Goal: Task Accomplishment & Management: Manage account settings

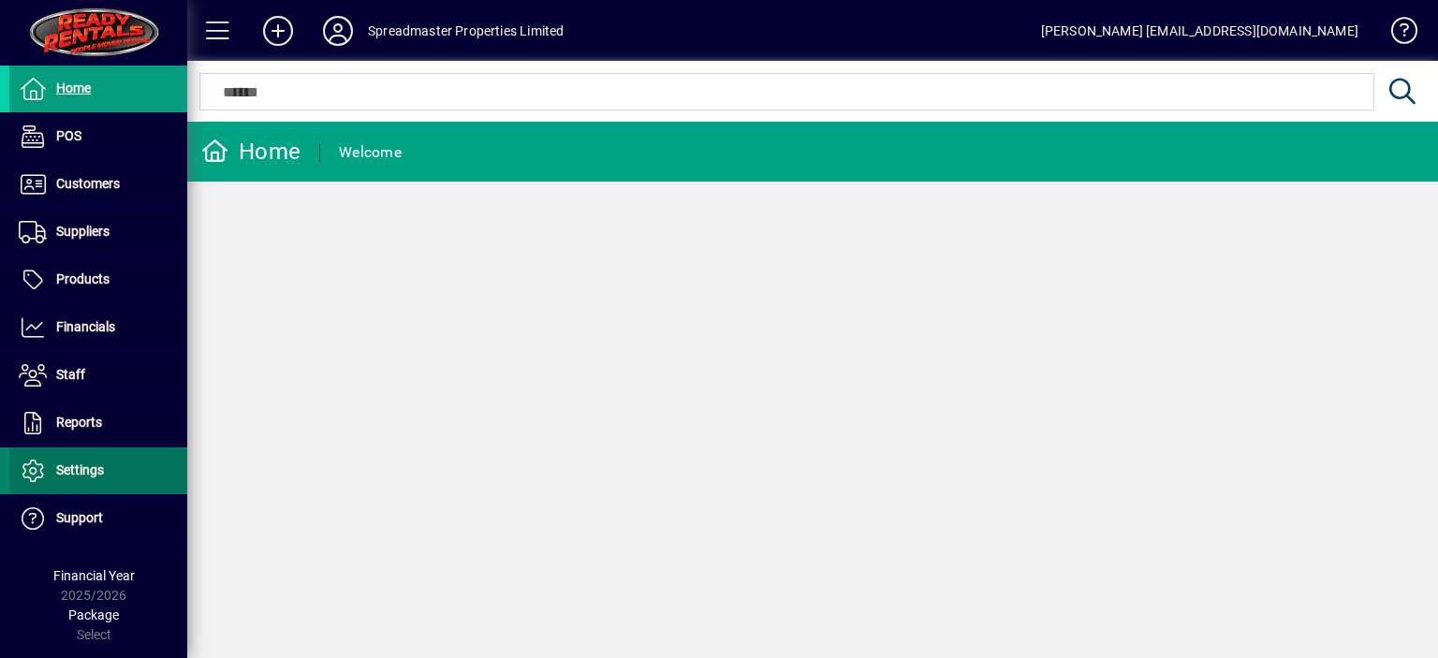
click at [89, 475] on span "Settings" at bounding box center [80, 469] width 48 height 15
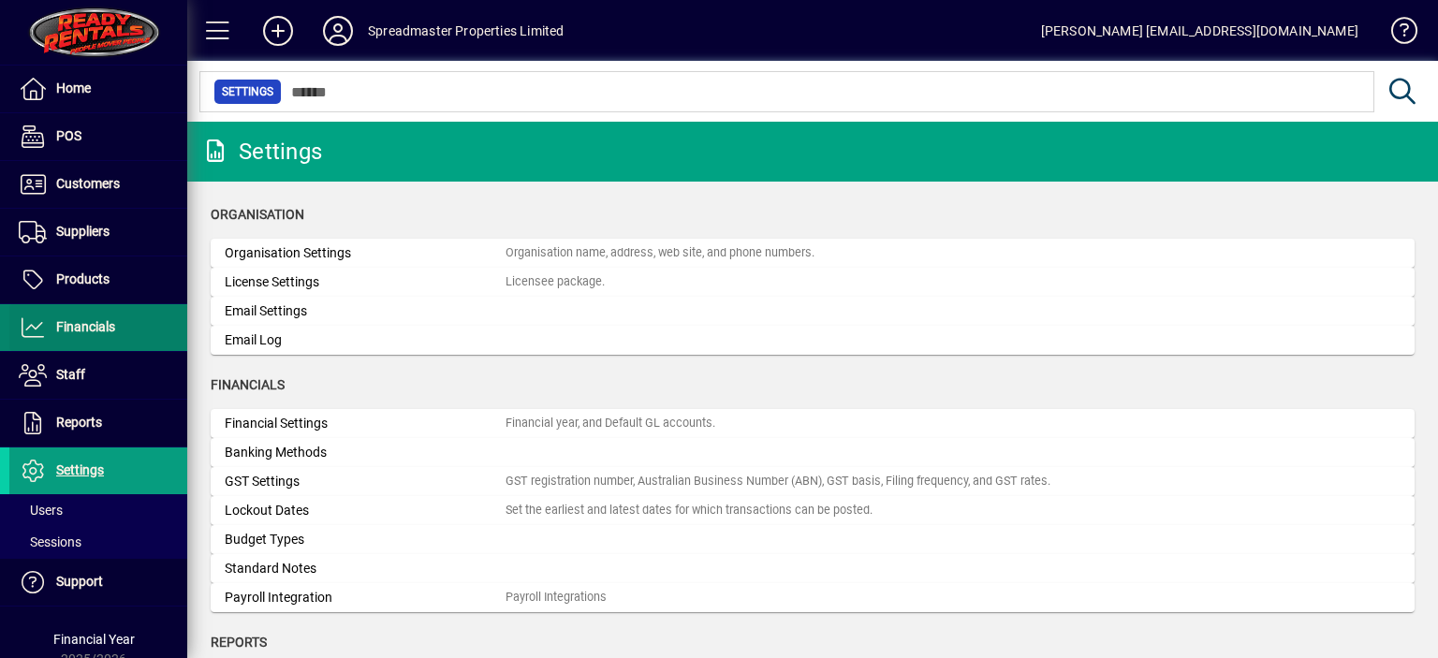
click at [76, 322] on span "Financials" at bounding box center [85, 326] width 59 height 15
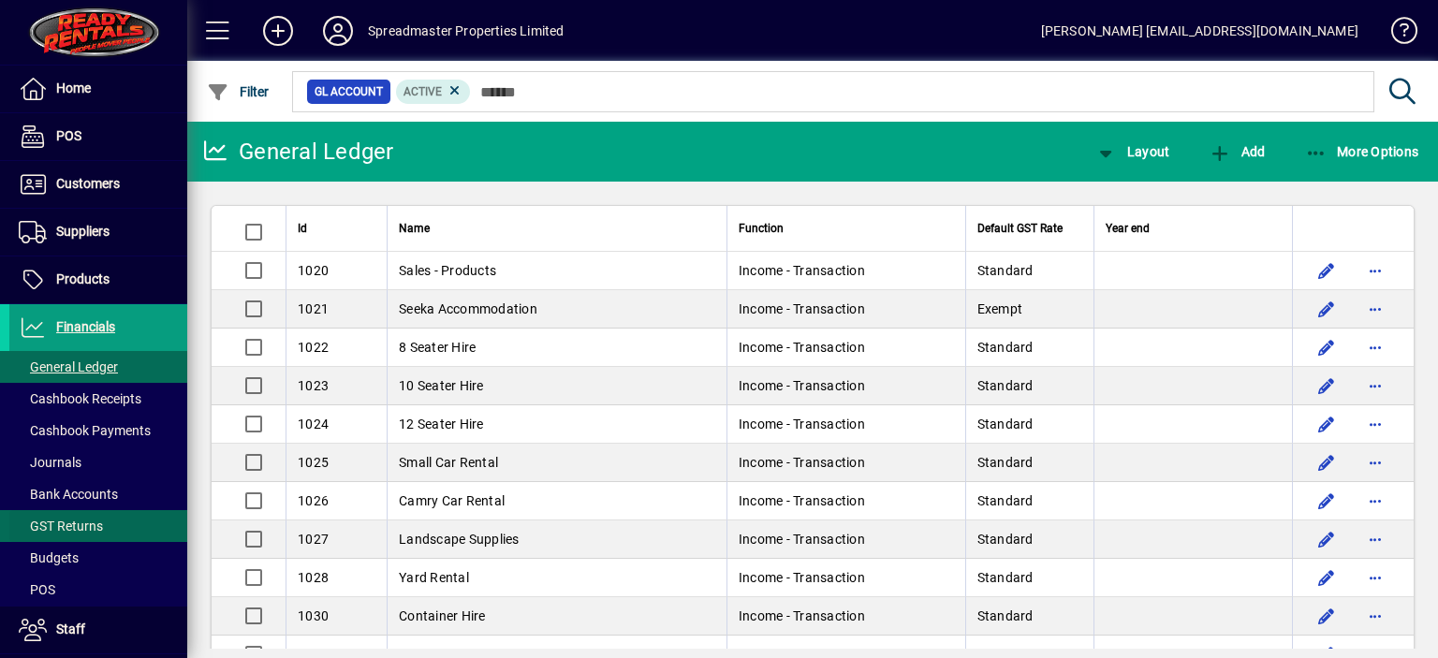
click at [81, 523] on span "GST Returns" at bounding box center [61, 526] width 84 height 15
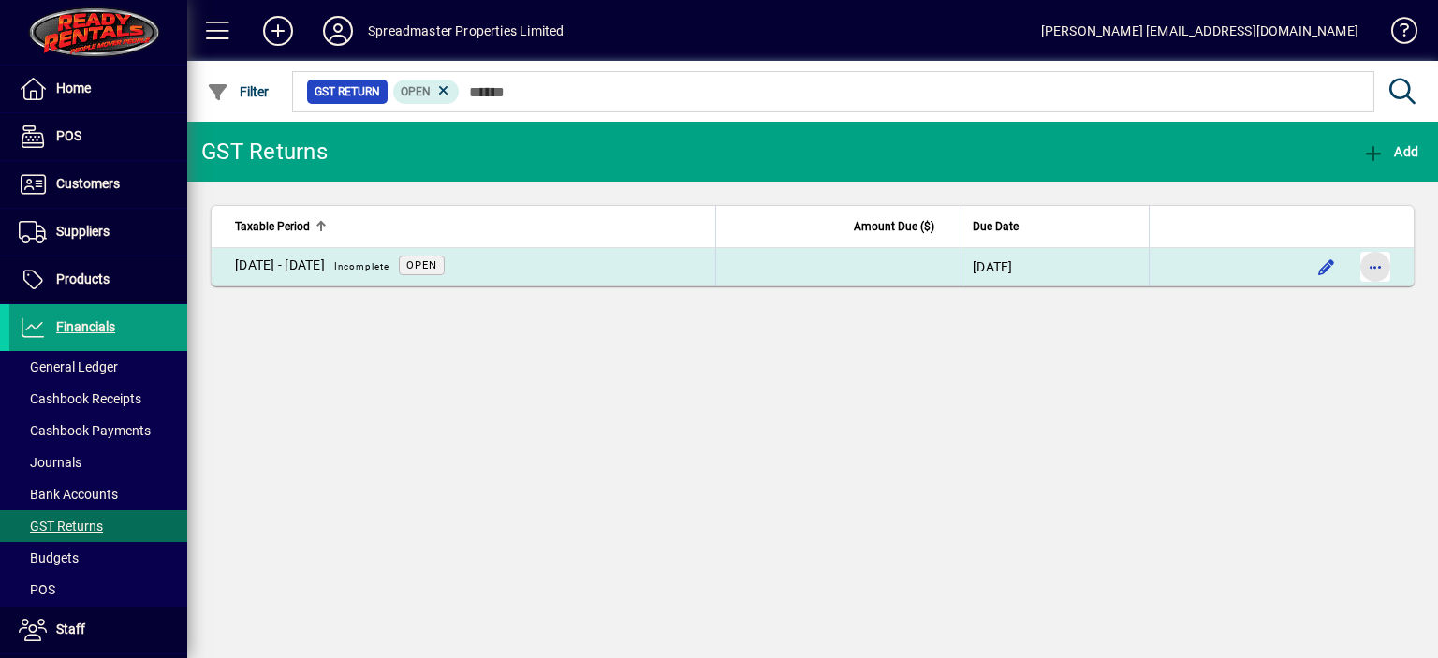
click at [1378, 268] on span "button" at bounding box center [1375, 266] width 45 height 45
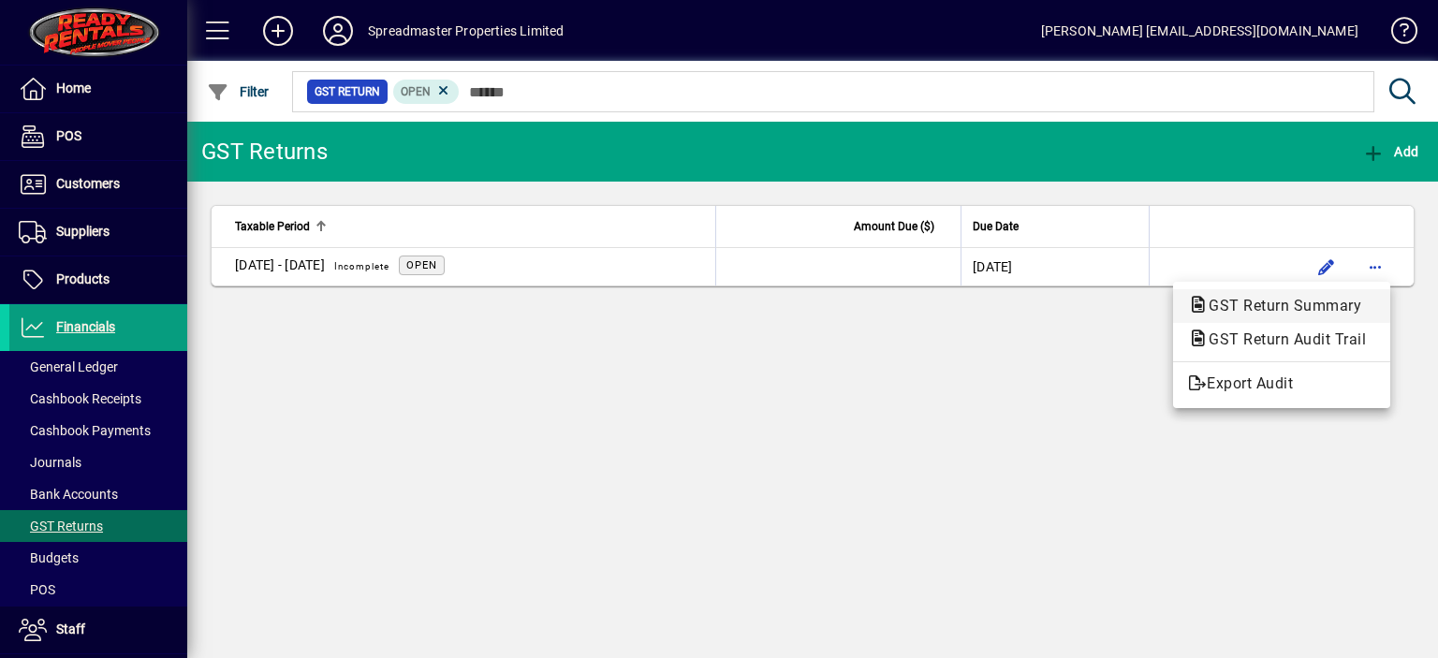
click at [1320, 304] on span "GST Return Summary" at bounding box center [1279, 306] width 183 height 18
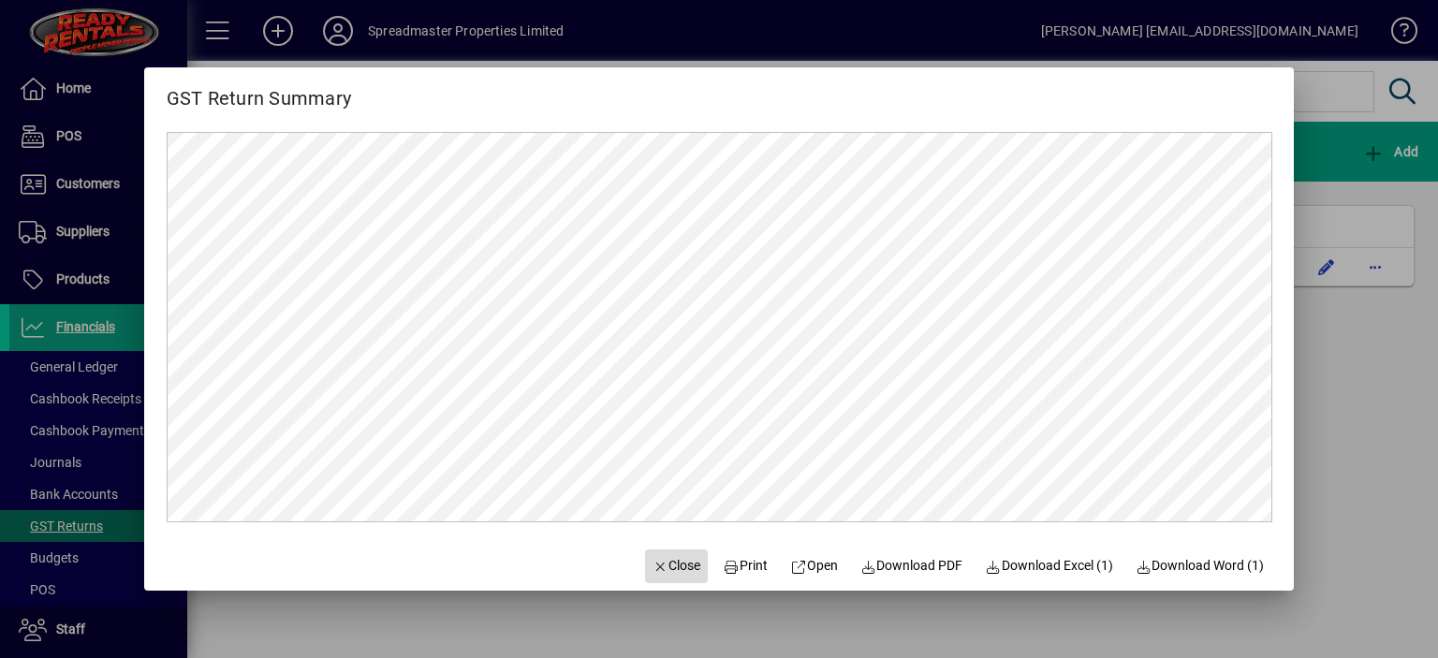
click at [665, 564] on span "Close" at bounding box center [676, 566] width 49 height 20
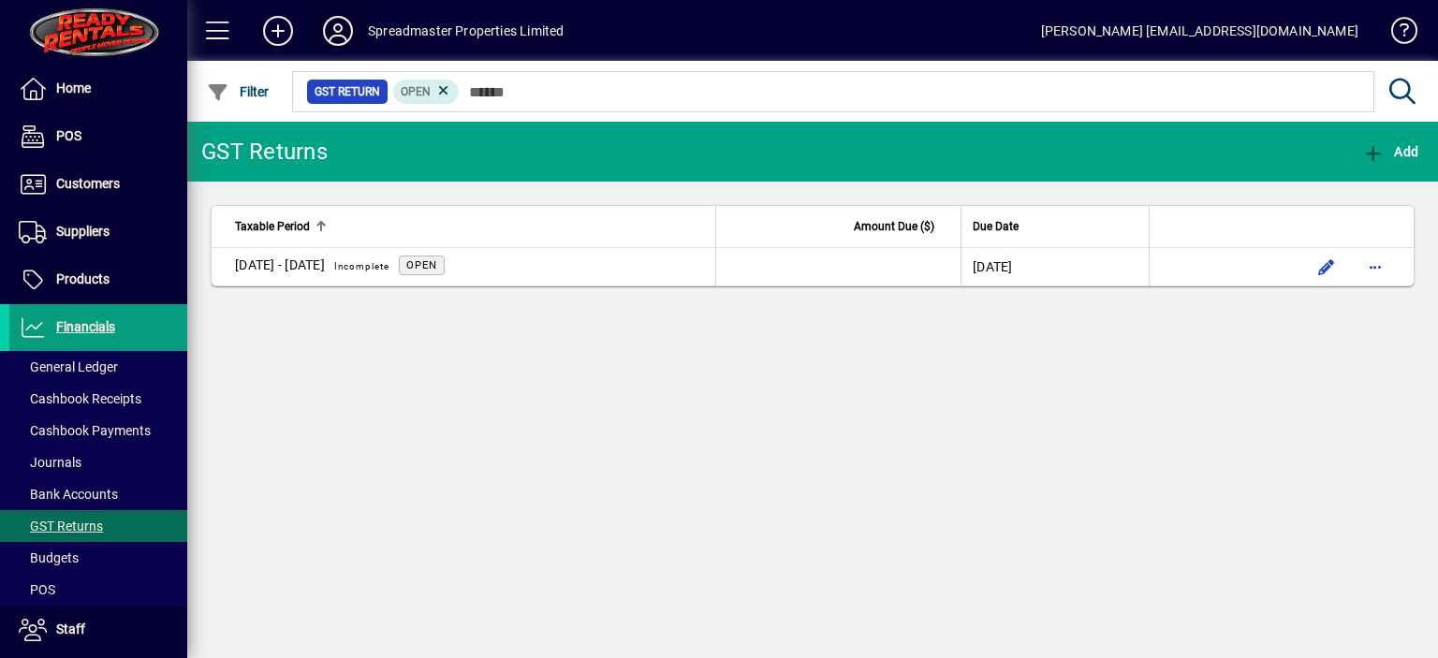
click at [341, 31] on icon at bounding box center [337, 31] width 37 height 30
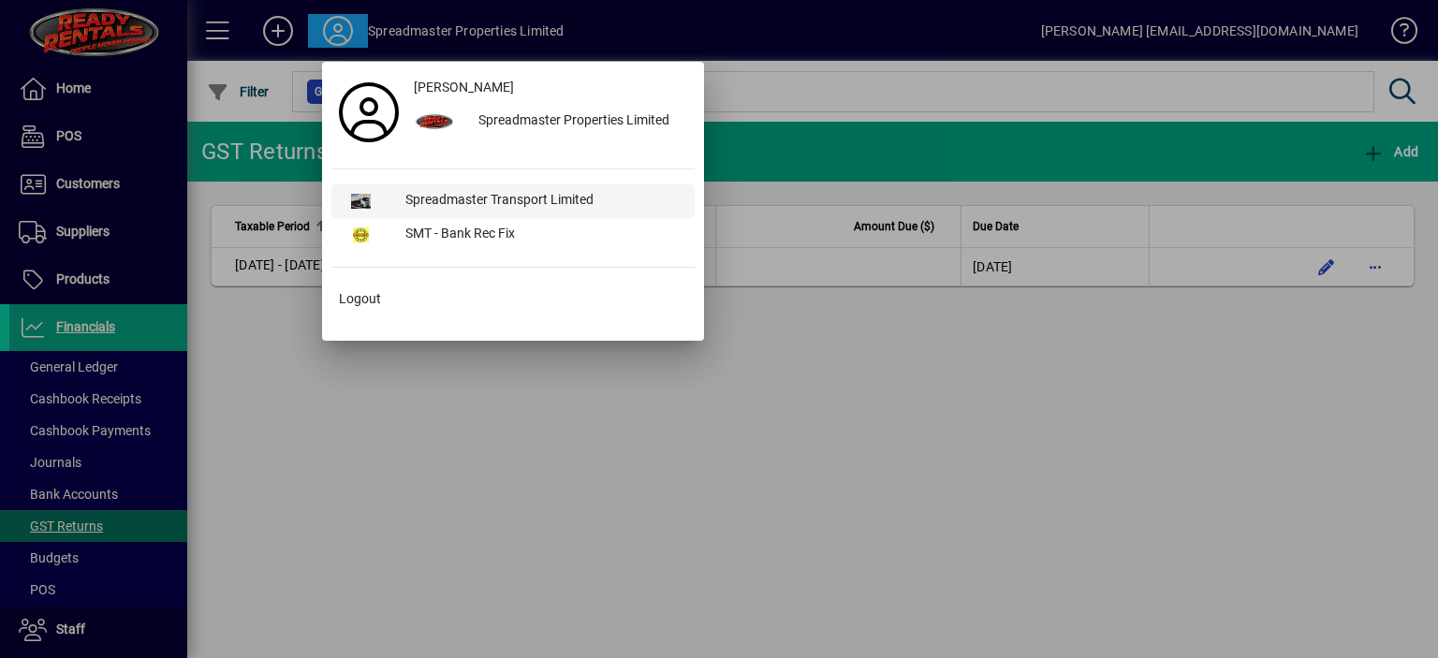
click at [461, 196] on div "Spreadmaster Transport Limited" at bounding box center [542, 201] width 304 height 34
